Goal: Leave review/rating

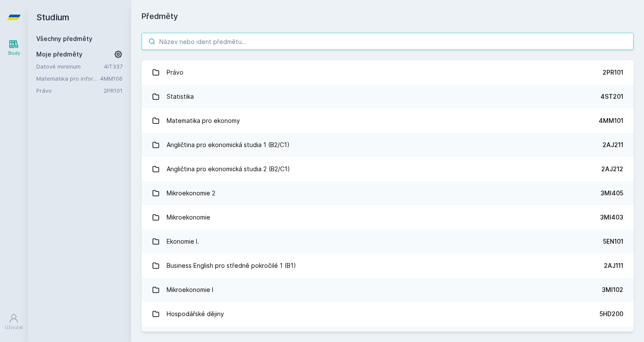
click at [223, 46] on input "search" at bounding box center [388, 41] width 492 height 17
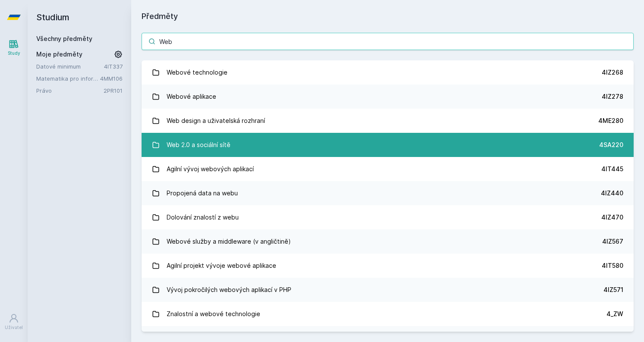
type input "Web"
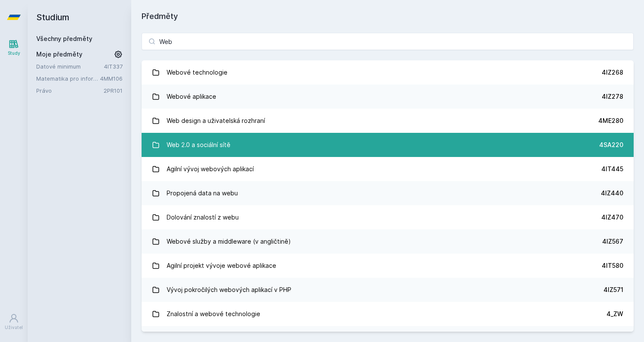
click at [221, 149] on div "Web 2.0 a sociální sítě" at bounding box center [199, 144] width 64 height 17
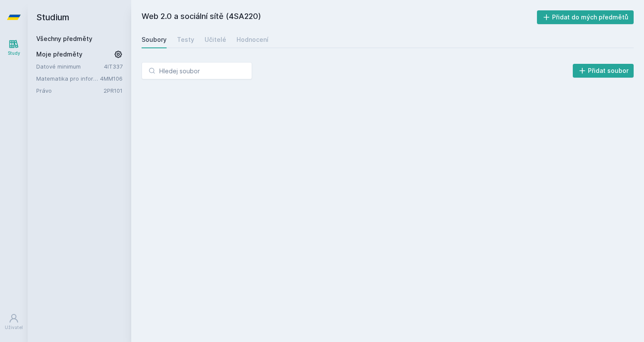
click at [193, 43] on div "Soubory Testy Učitelé Hodnocení" at bounding box center [388, 39] width 492 height 17
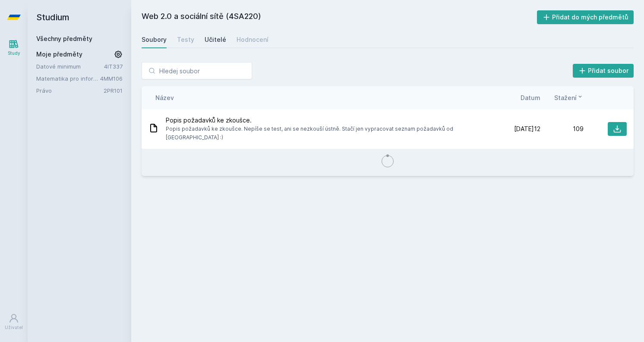
click at [211, 43] on div "Učitelé" at bounding box center [216, 39] width 22 height 9
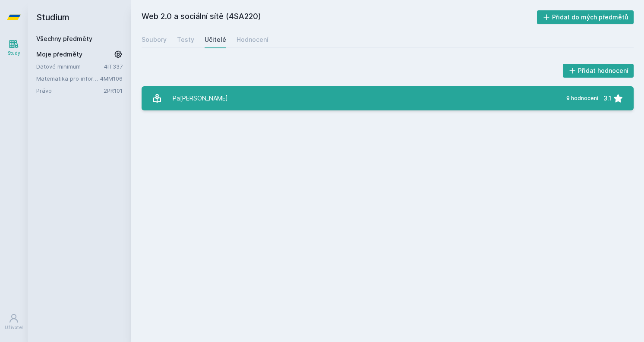
click at [215, 96] on div "Pa[PERSON_NAME]" at bounding box center [200, 98] width 55 height 17
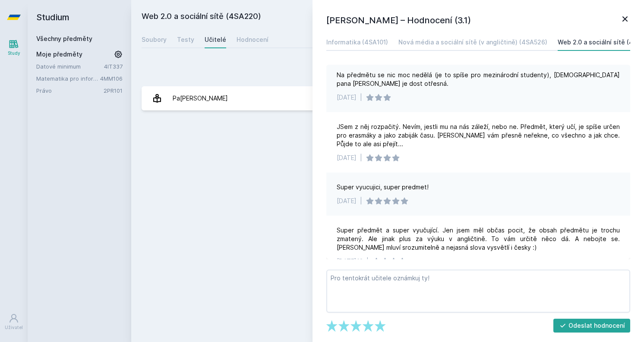
scroll to position [289, 0]
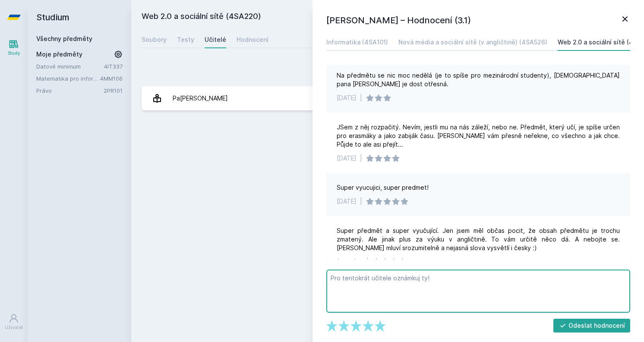
click at [403, 284] on textarea at bounding box center [478, 291] width 304 height 43
type textarea "A"
